Goal: Transaction & Acquisition: Purchase product/service

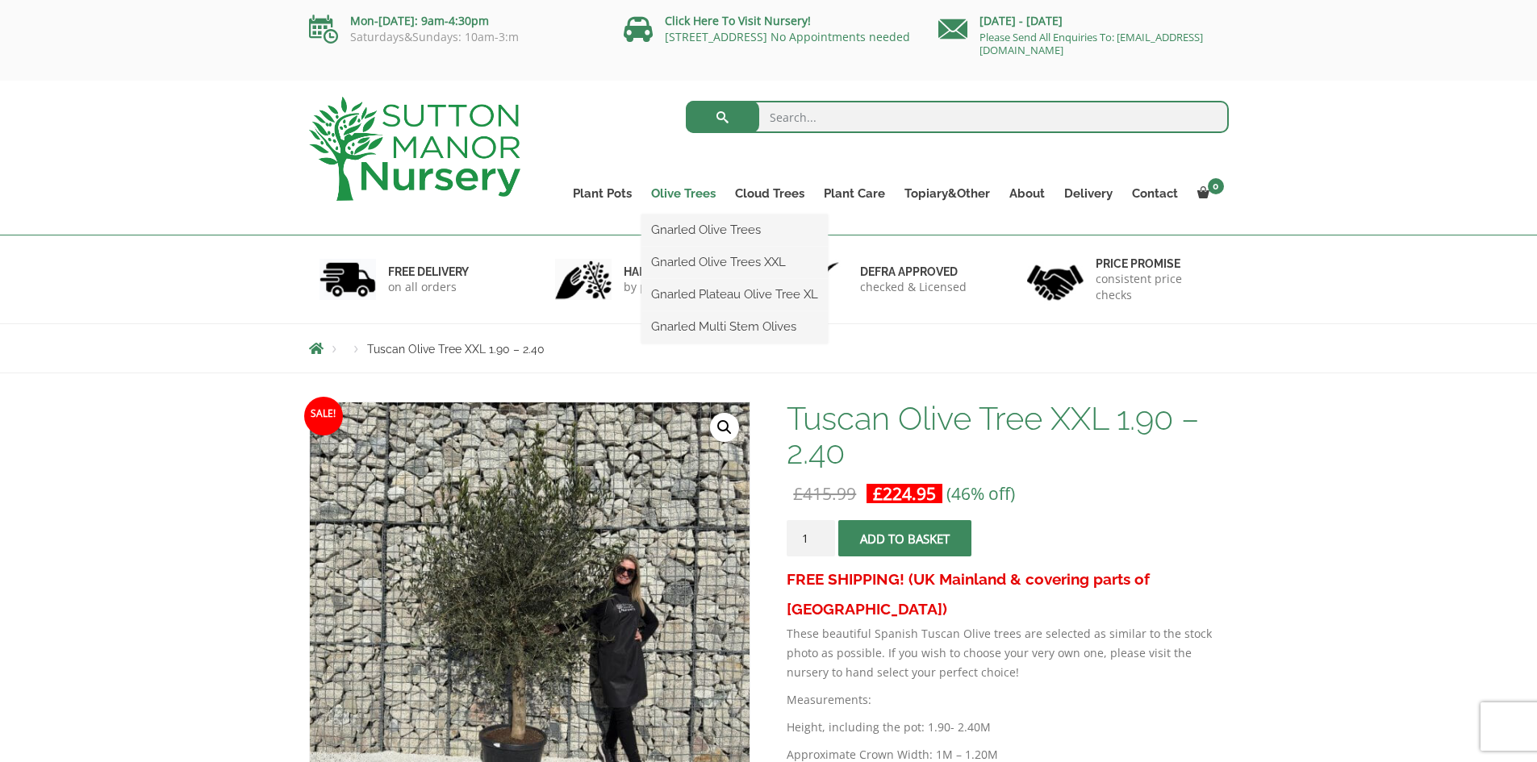
click at [680, 190] on link "Olive Trees" at bounding box center [683, 193] width 84 height 23
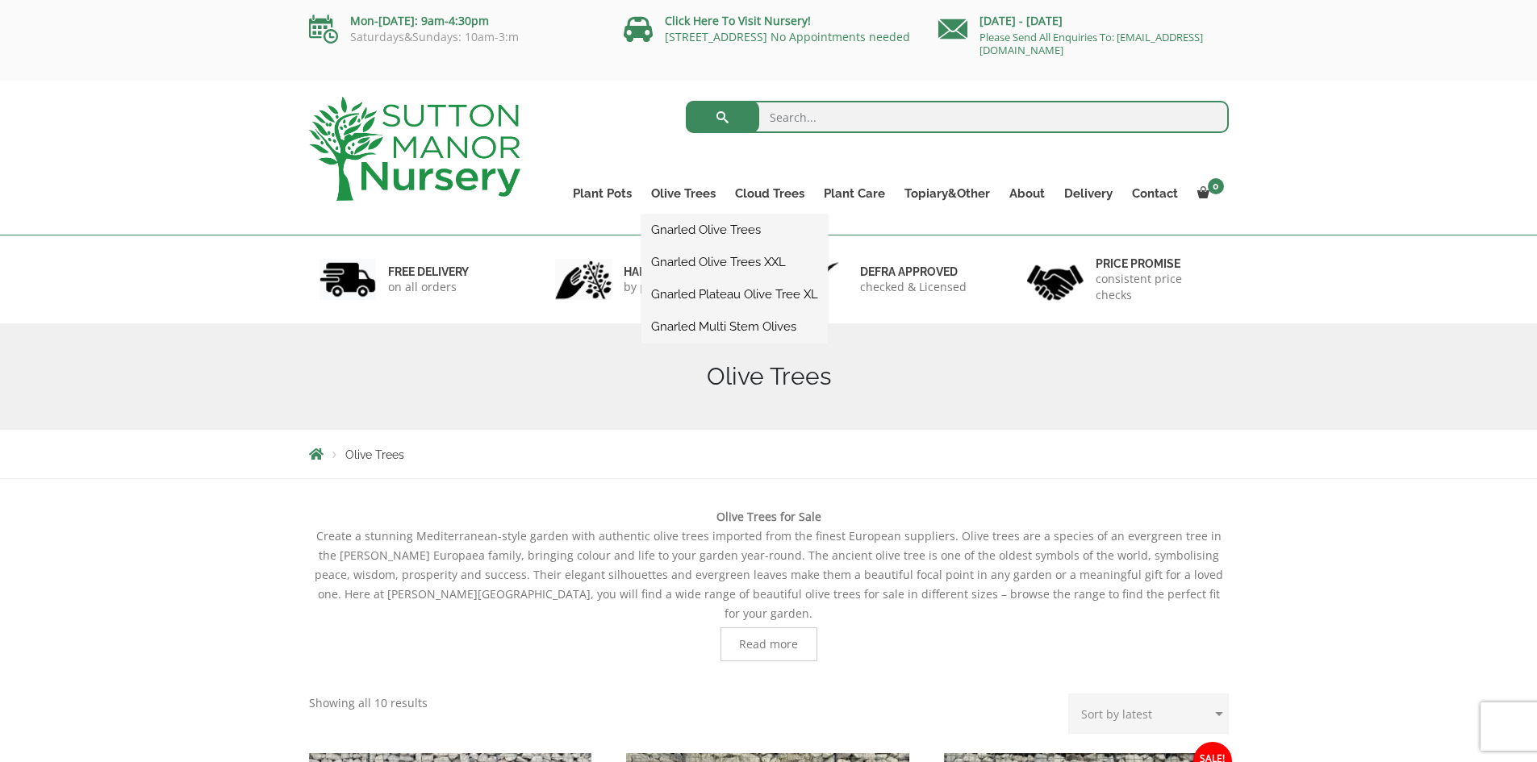
click at [690, 253] on link "Gnarled Olive Trees XXL" at bounding box center [734, 262] width 186 height 24
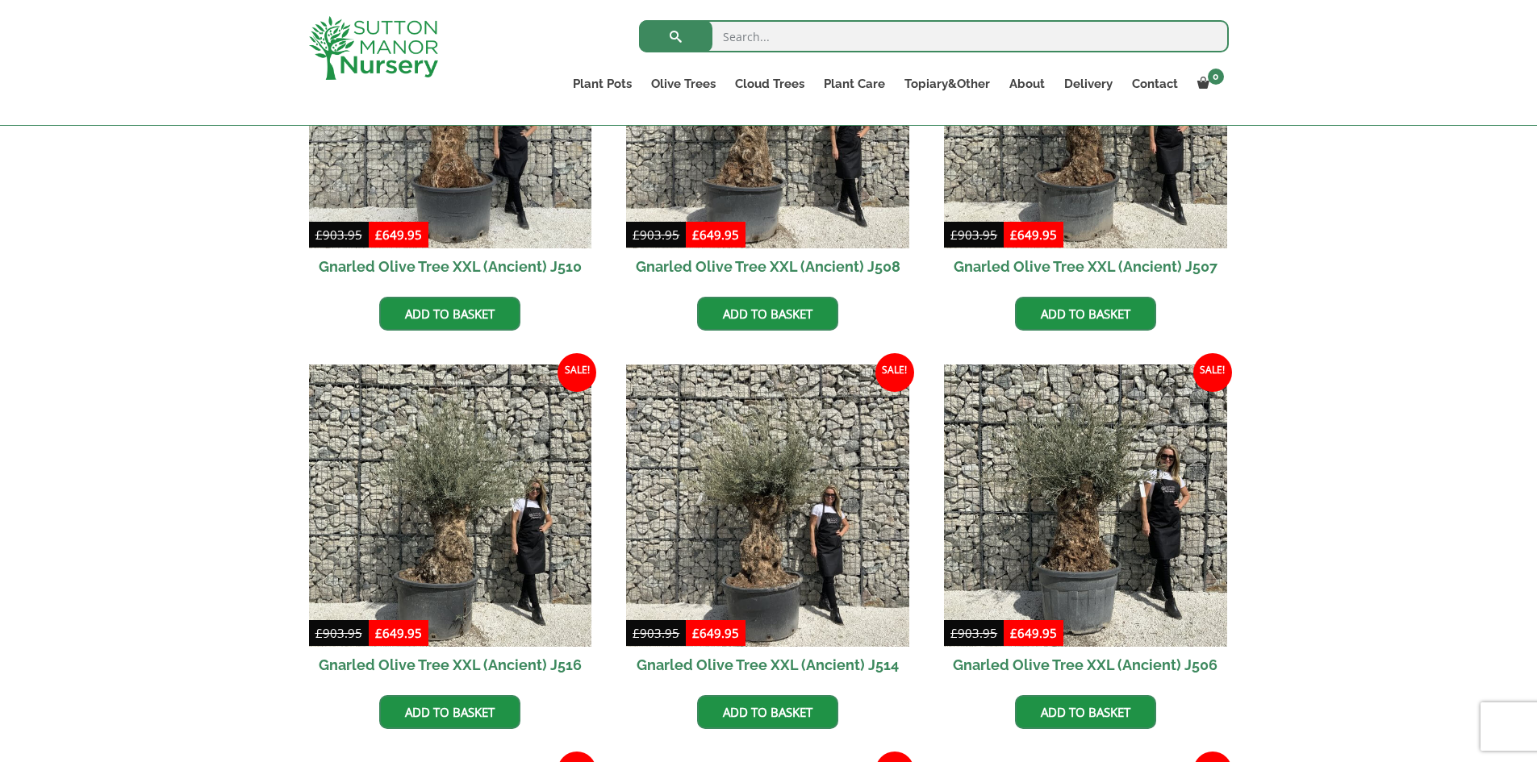
scroll to position [1770, 0]
